Goal: Check status: Check status

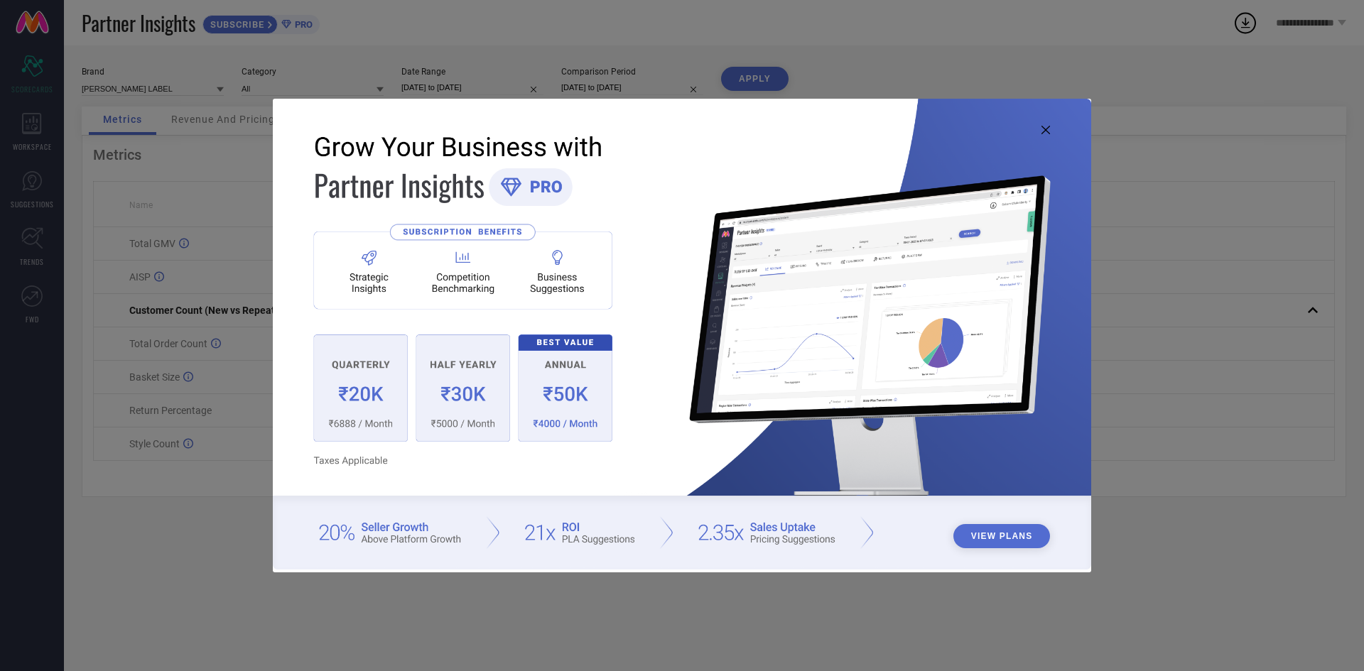
click at [1044, 129] on icon at bounding box center [1045, 130] width 9 height 9
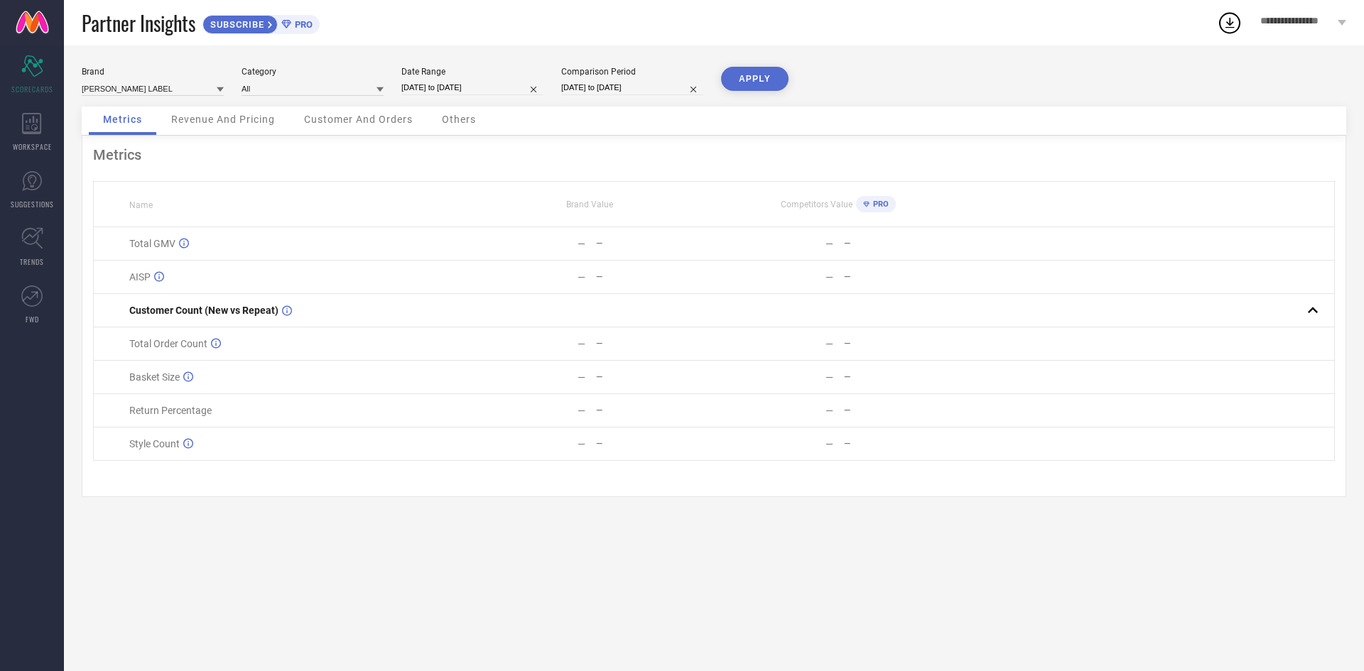
click at [517, 96] on div "Date Range [DATE] to [DATE]" at bounding box center [472, 81] width 142 height 29
select select "7"
select select "2025"
select select "8"
select select "2025"
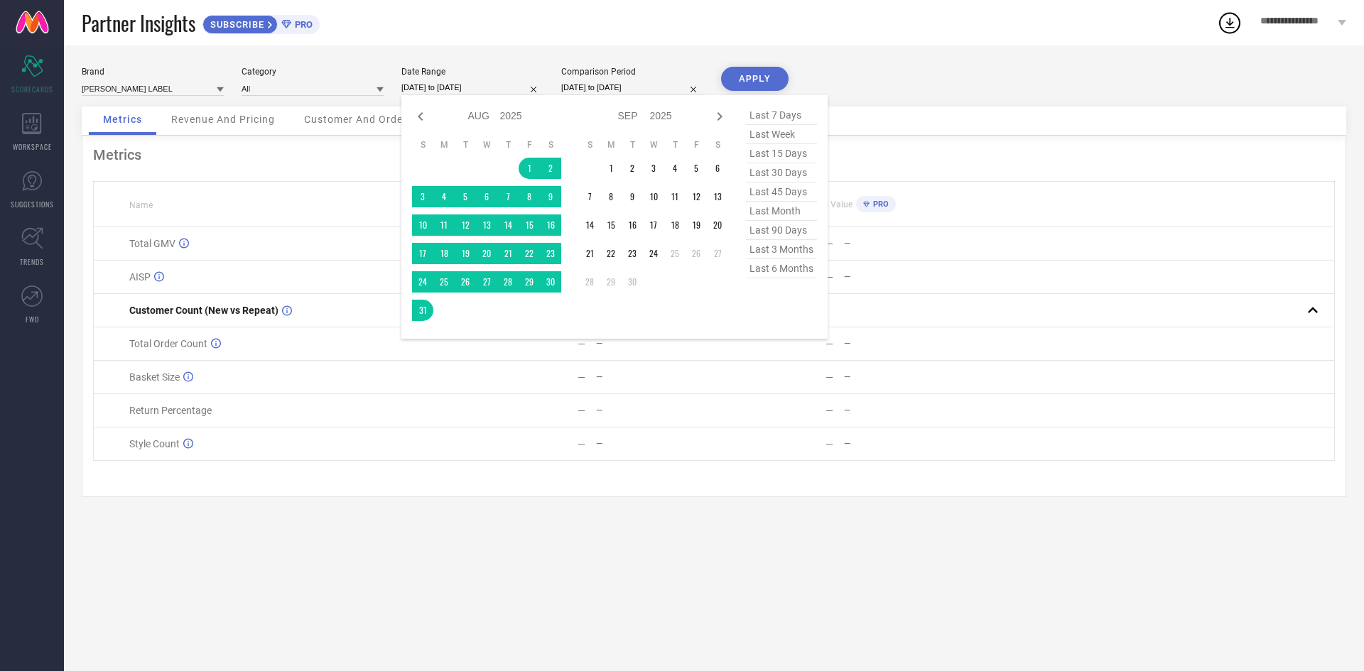
click at [521, 89] on input "[DATE] to [DATE]" at bounding box center [472, 87] width 142 height 15
click at [609, 172] on td "1" at bounding box center [610, 168] width 21 height 21
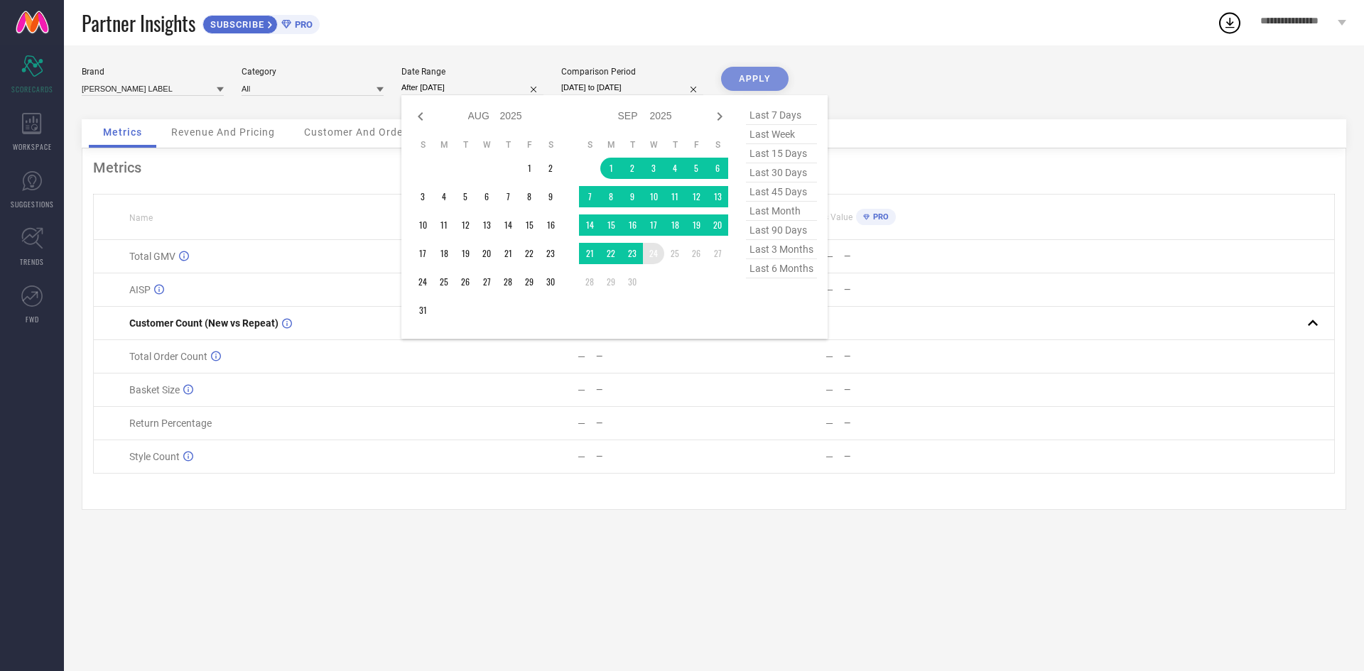
type input "[DATE] to [DATE]"
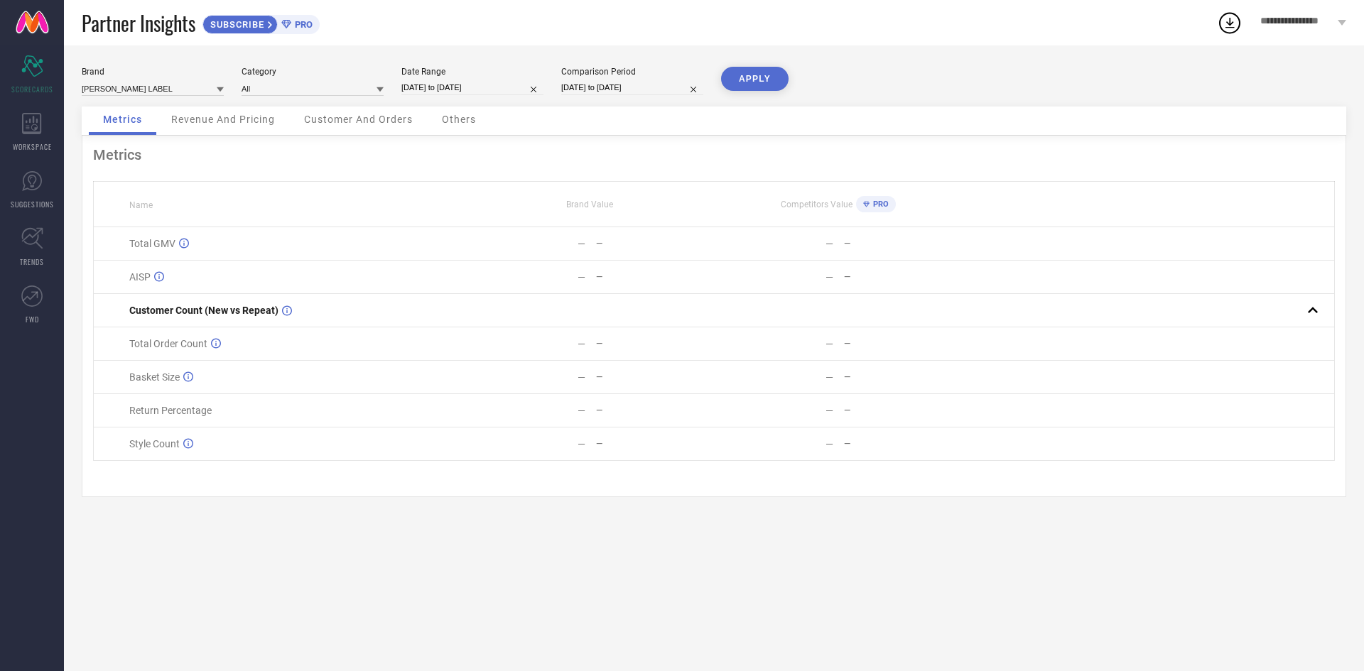
click at [769, 67] on button "APPLY" at bounding box center [754, 79] width 67 height 24
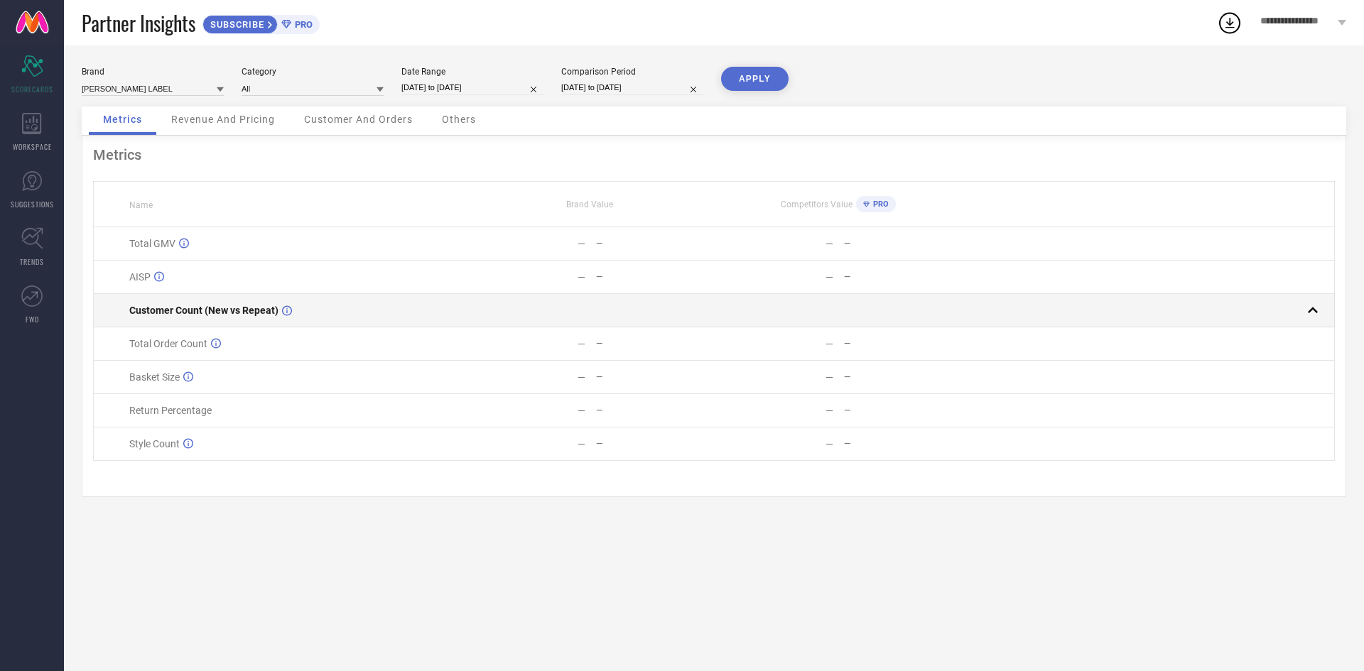
click at [1284, 320] on div at bounding box center [1143, 311] width 360 height 20
click at [1319, 322] on td at bounding box center [1148, 310] width 372 height 33
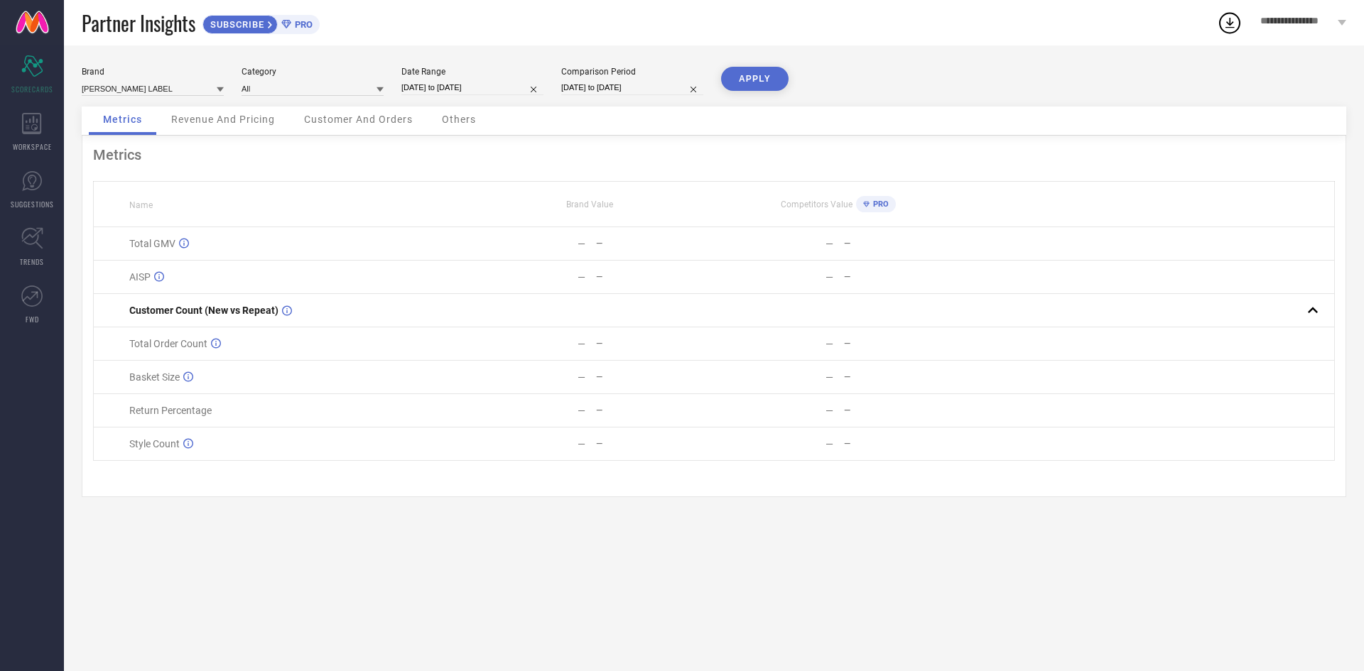
click at [227, 125] on span "Revenue And Pricing" at bounding box center [223, 119] width 104 height 11
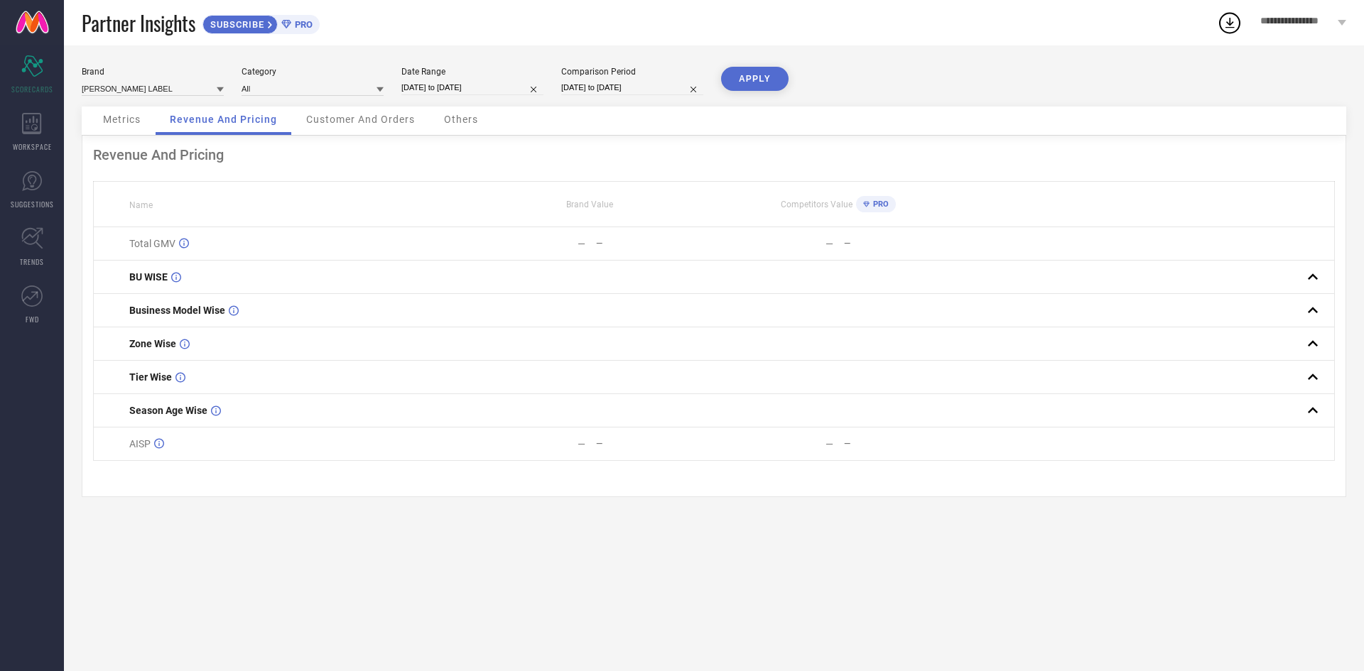
click at [335, 134] on div "Customer And Orders" at bounding box center [360, 121] width 137 height 28
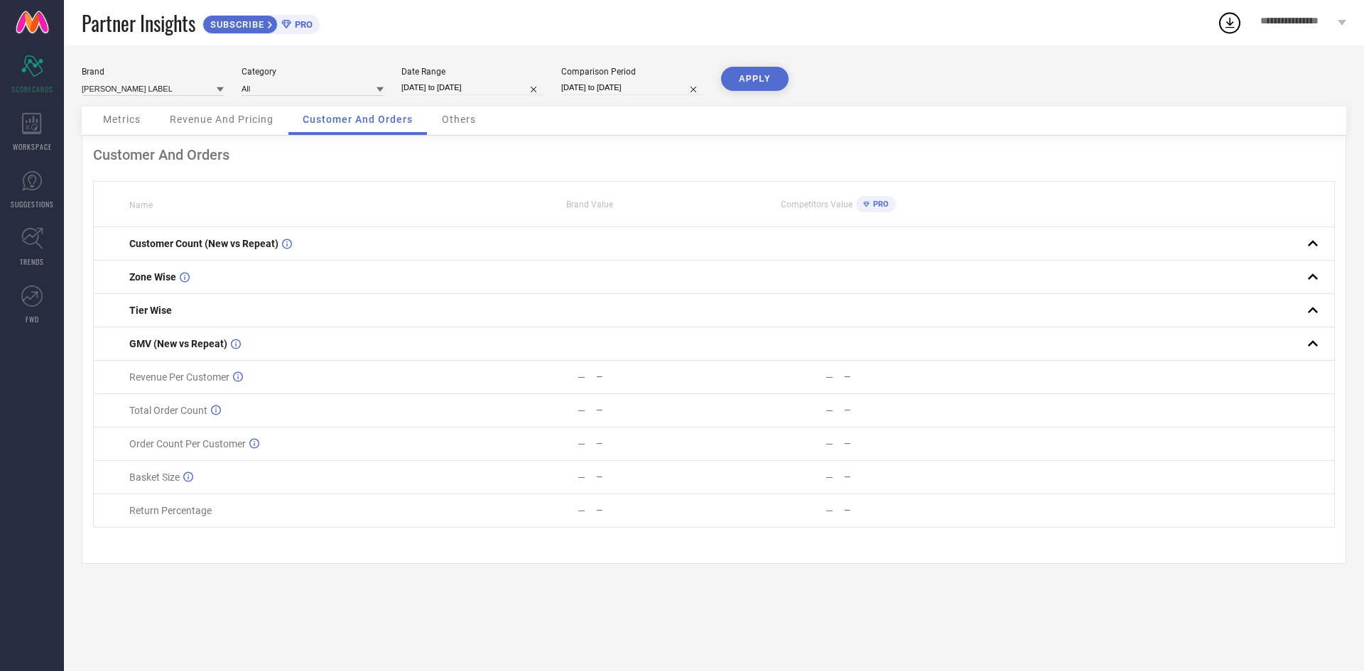
click at [481, 130] on div "Others" at bounding box center [459, 121] width 63 height 28
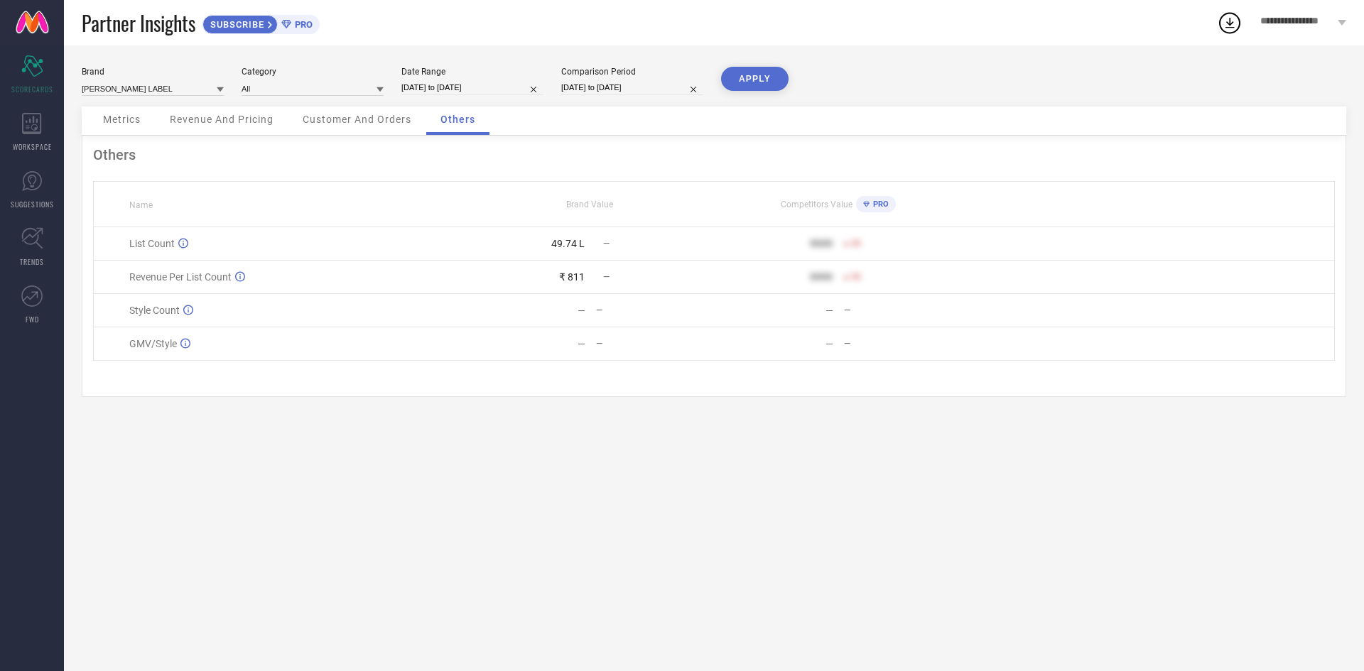
drag, startPoint x: 411, startPoint y: 261, endPoint x: 509, endPoint y: 260, distance: 97.3
click at [509, 260] on tr "List Count 49.74 L — 9999 50" at bounding box center [714, 243] width 1241 height 33
click at [509, 249] on div "49.74 L" at bounding box center [526, 243] width 118 height 11
click at [462, 104] on div "Brand [PERSON_NAME] LABEL Category All Date Range [DATE] to [DATE] Comparison P…" at bounding box center [714, 87] width 1265 height 40
click at [469, 95] on input "[DATE] to [DATE]" at bounding box center [472, 87] width 142 height 15
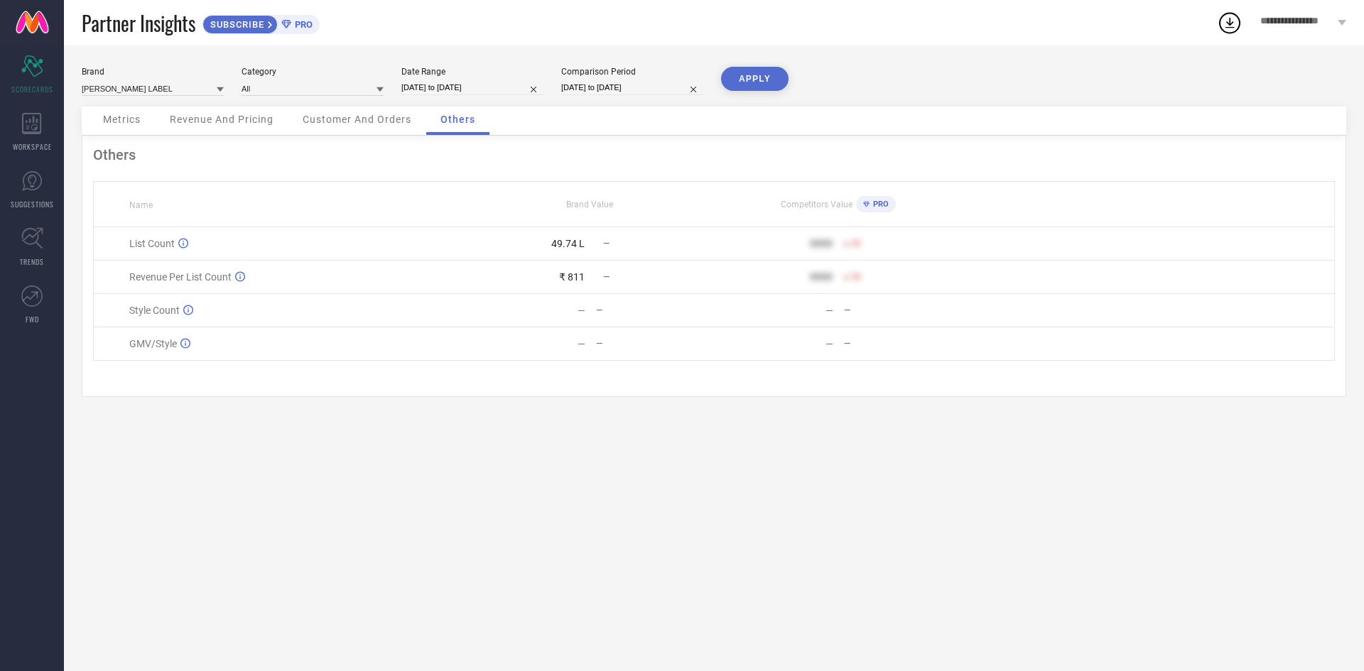
select select "8"
select select "2025"
select select "9"
select select "2025"
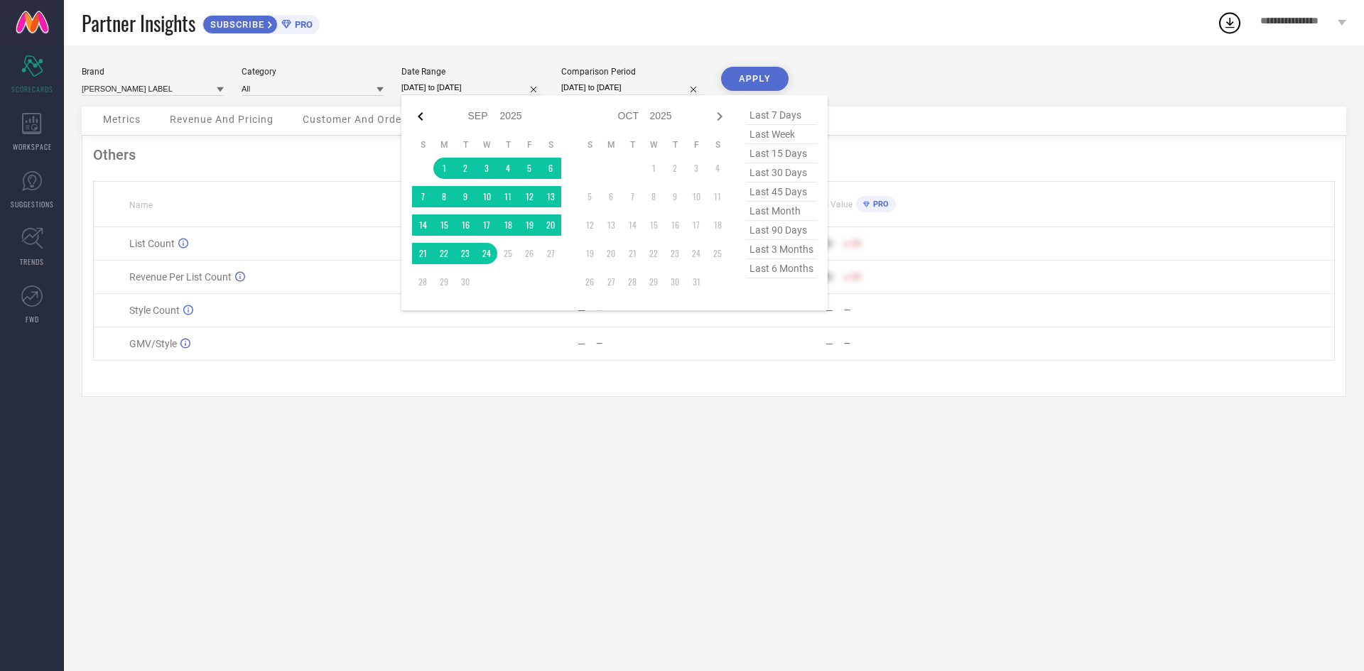
click at [420, 125] on div at bounding box center [420, 116] width 17 height 17
select select "7"
select select "2025"
select select "8"
select select "2025"
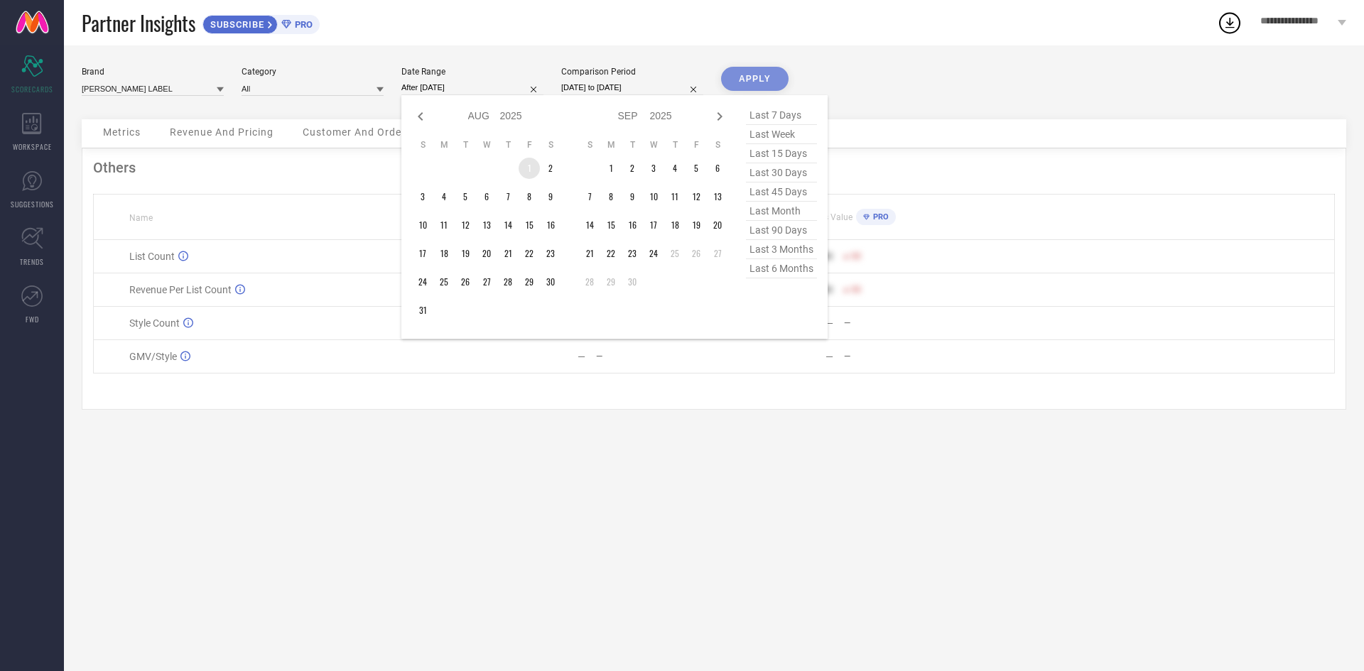
click at [536, 179] on td "1" at bounding box center [529, 168] width 21 height 21
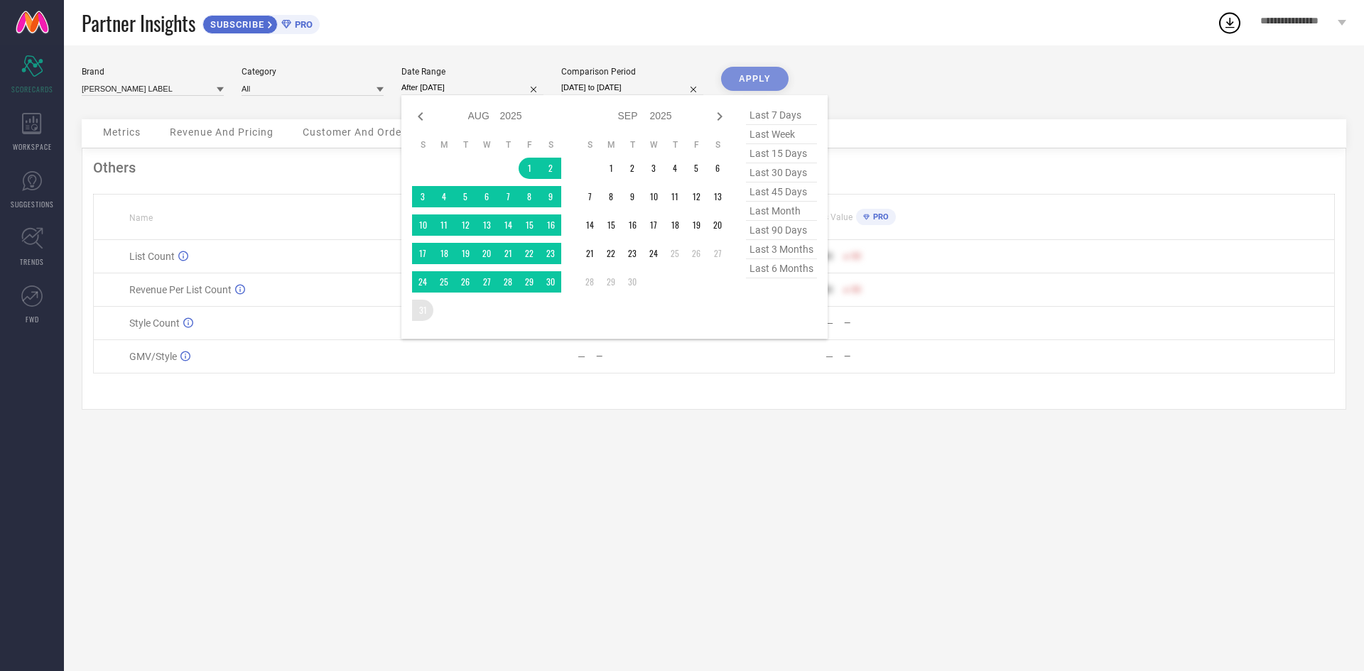
type input "[DATE] to [DATE]"
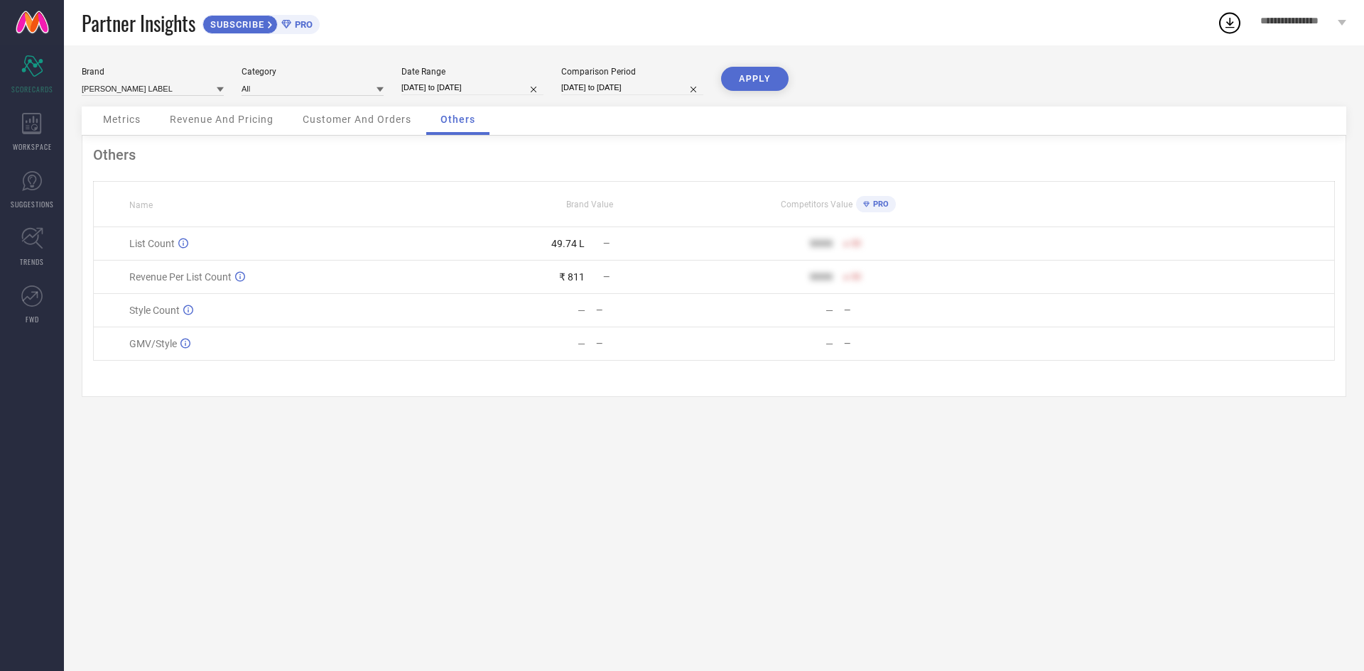
click at [761, 79] on button "APPLY" at bounding box center [754, 79] width 67 height 24
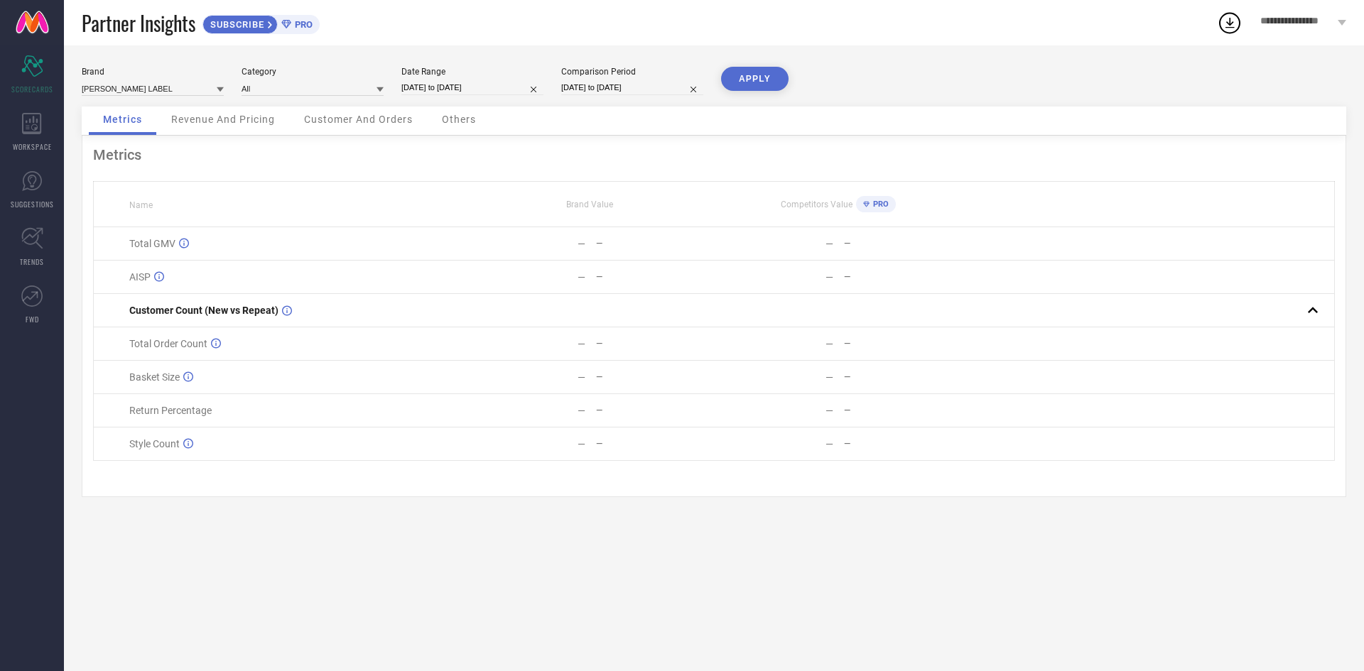
click at [438, 132] on div "Others" at bounding box center [459, 121] width 63 height 28
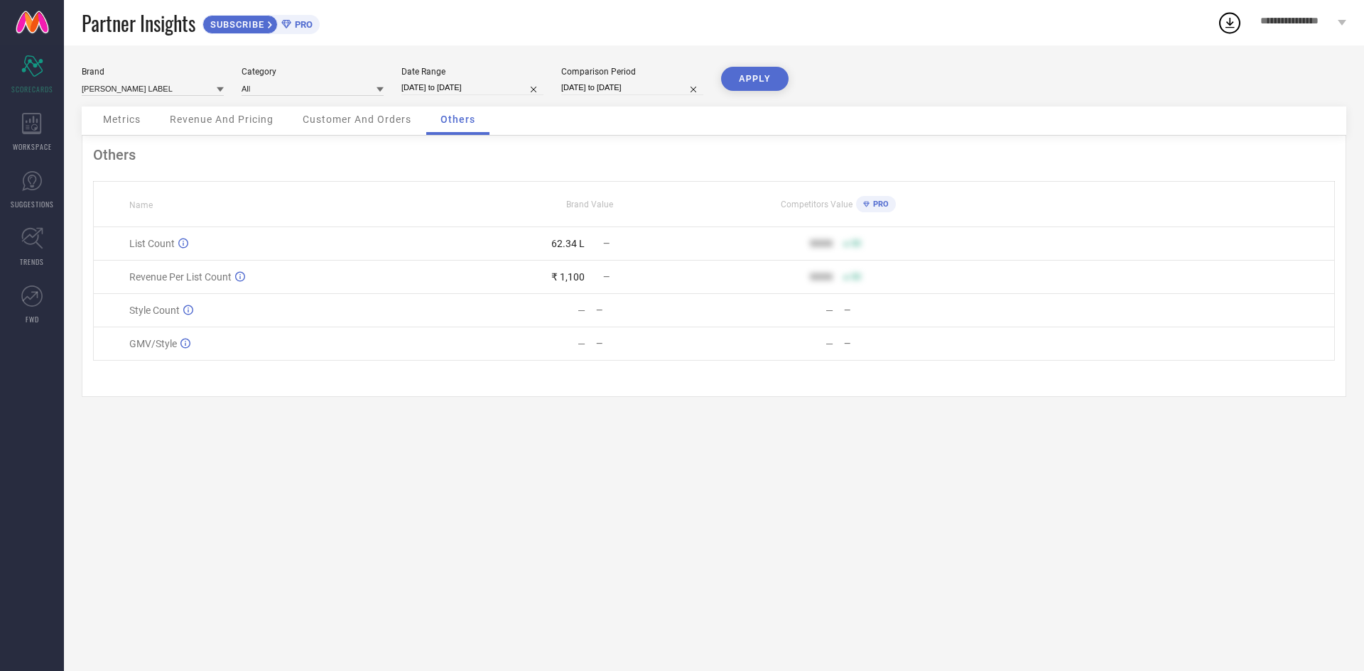
click at [470, 206] on th "Brand Value" at bounding box center [590, 204] width 248 height 45
click at [485, 114] on div "Others" at bounding box center [457, 121] width 63 height 28
click at [488, 104] on div "Brand [PERSON_NAME] LABEL Category All Date Range [DATE] to [DATE] Comparison P…" at bounding box center [714, 87] width 1265 height 40
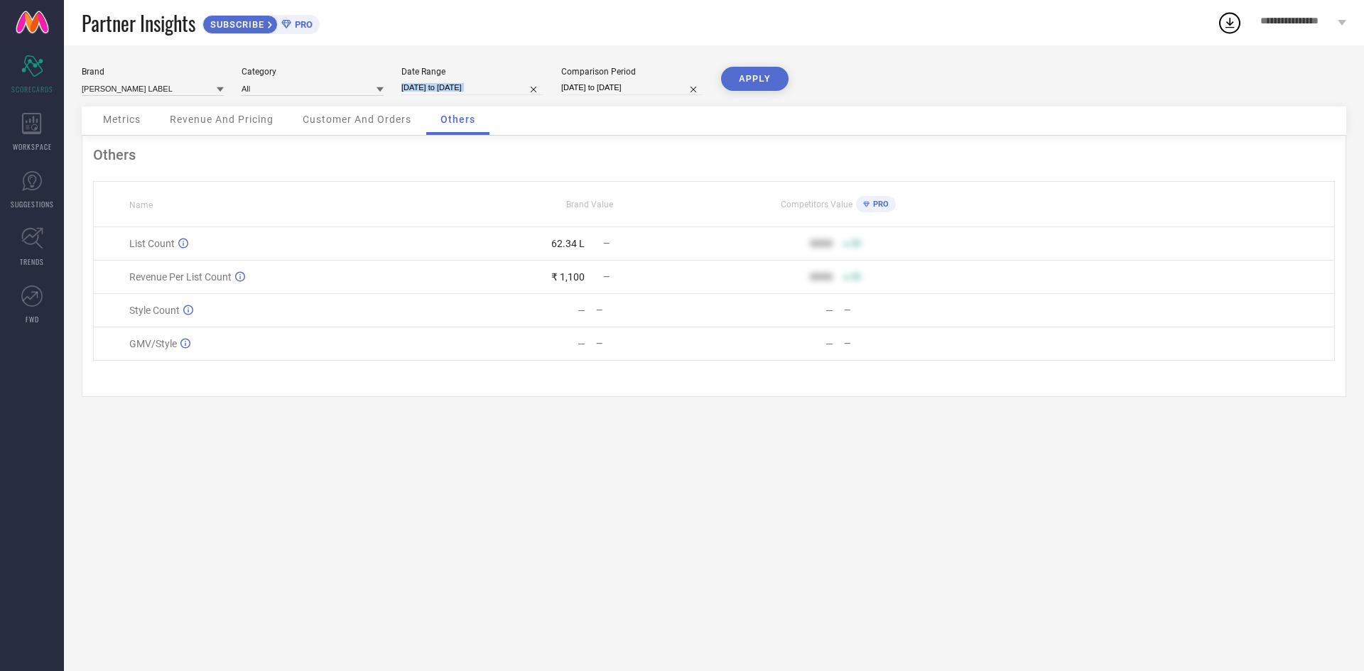
click at [489, 101] on div "Brand [PERSON_NAME] LABEL Category All Date Range [DATE] to [DATE] Comparison P…" at bounding box center [714, 87] width 1265 height 40
select select "7"
select select "2025"
select select "8"
select select "2025"
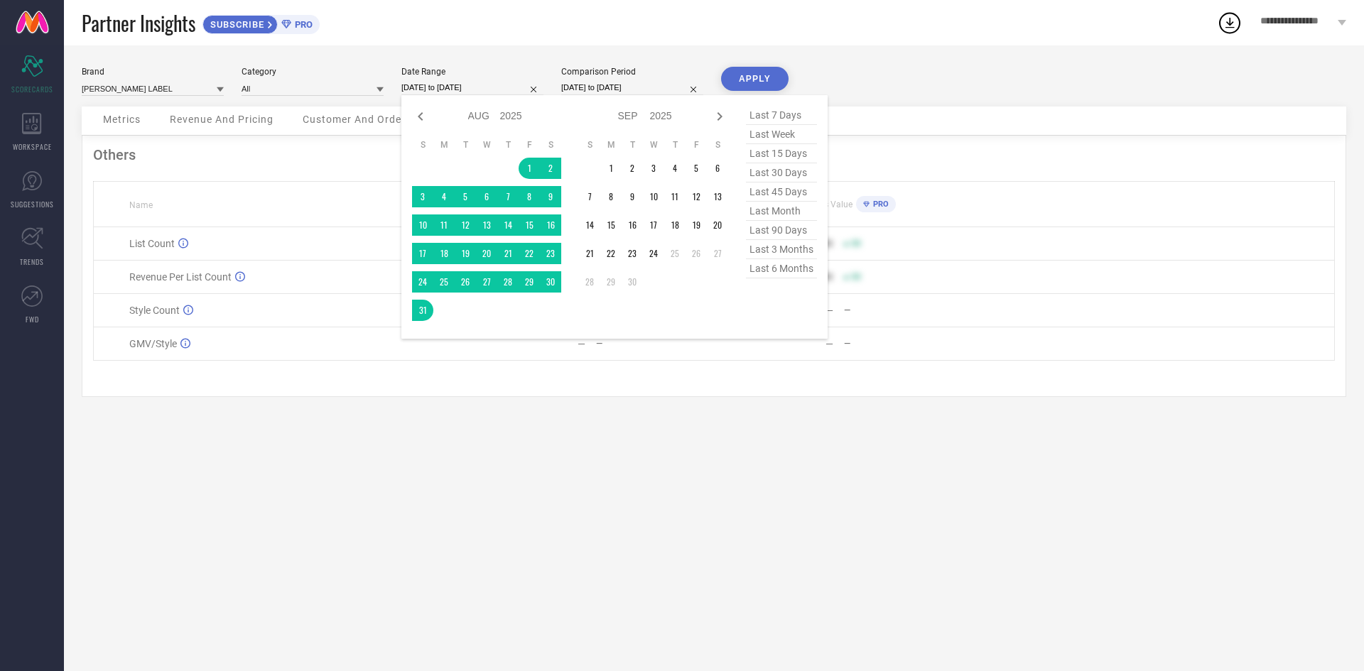
click at [497, 94] on input "[DATE] to [DATE]" at bounding box center [472, 87] width 142 height 15
click at [617, 177] on td "1" at bounding box center [610, 168] width 21 height 21
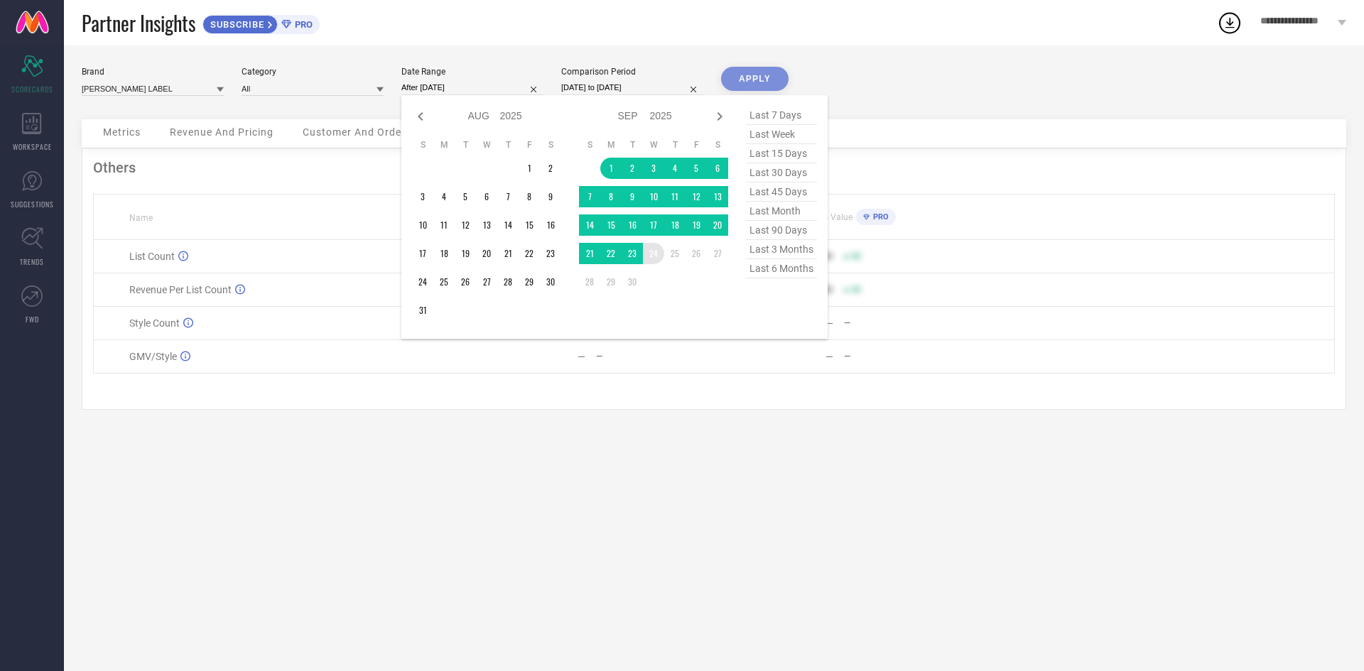
type input "[DATE] to [DATE]"
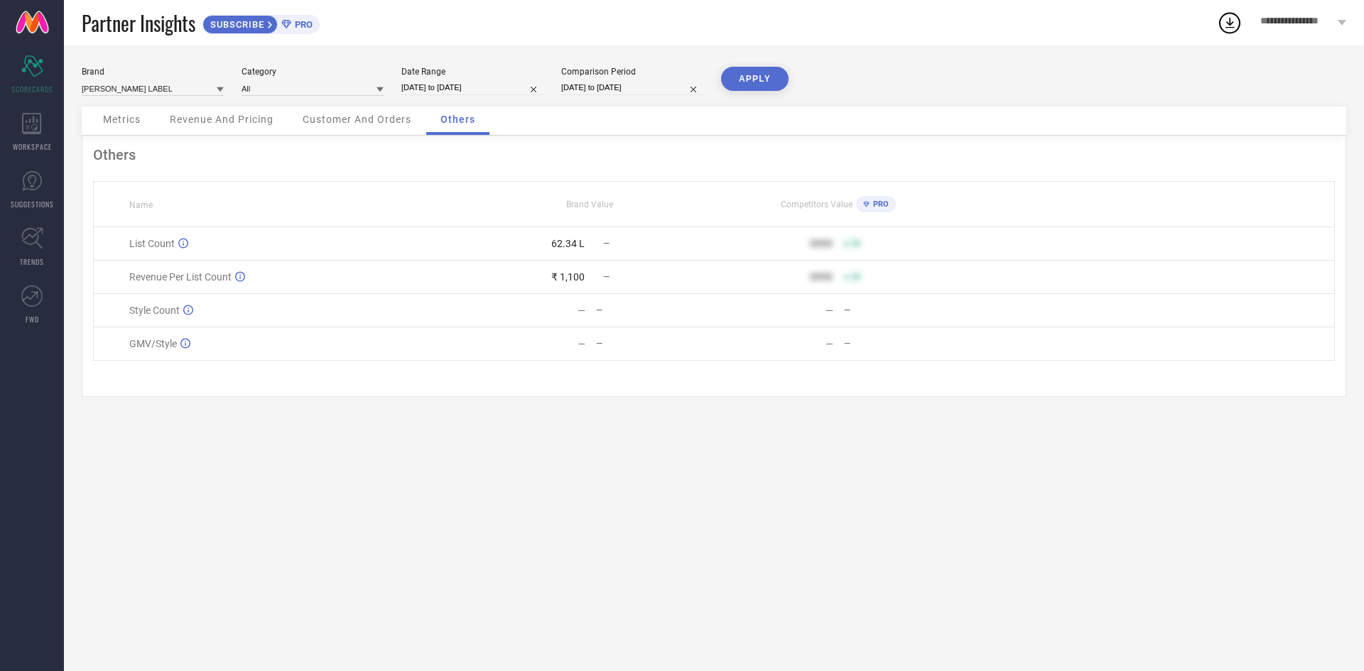
click at [762, 75] on button "APPLY" at bounding box center [754, 79] width 67 height 24
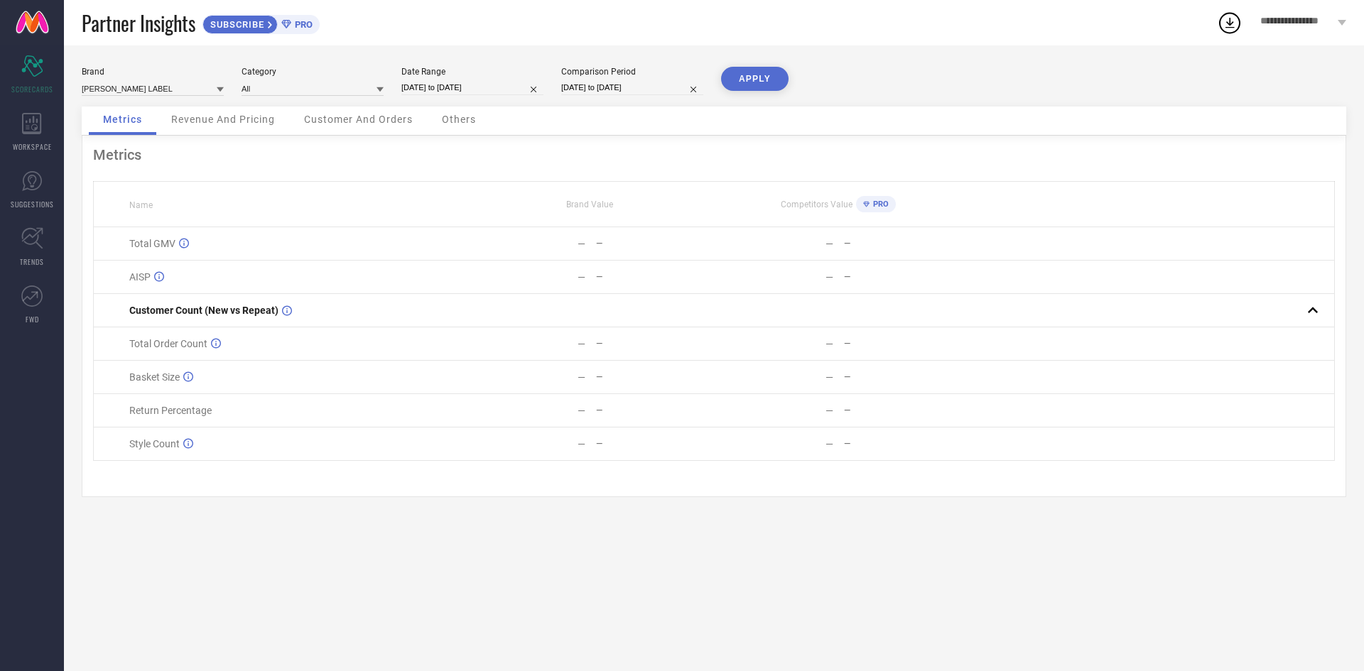
drag, startPoint x: 499, startPoint y: 142, endPoint x: 448, endPoint y: 117, distance: 57.2
click at [489, 136] on div "Metrics Revenue And Pricing Customer And Orders Others" at bounding box center [714, 121] width 1265 height 29
click at [448, 117] on div "Others" at bounding box center [459, 121] width 63 height 28
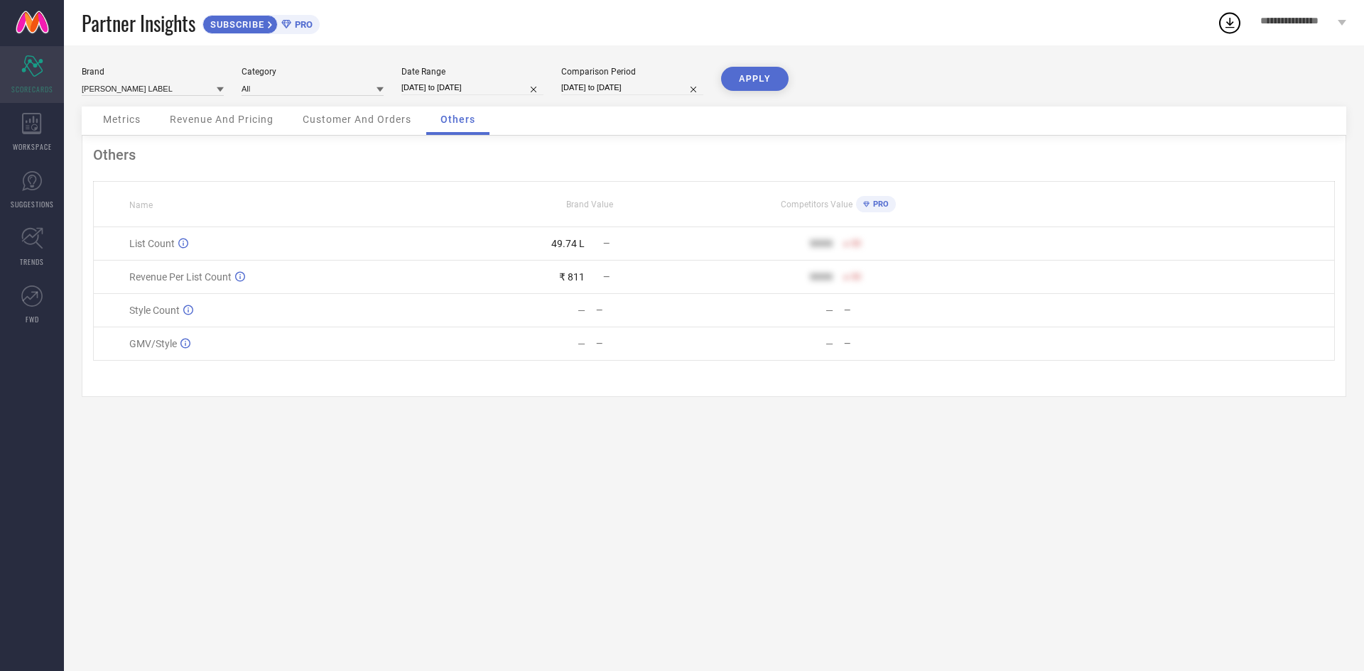
click at [33, 71] on icon "Scorecard" at bounding box center [32, 65] width 22 height 21
